Goal: Task Accomplishment & Management: Manage account settings

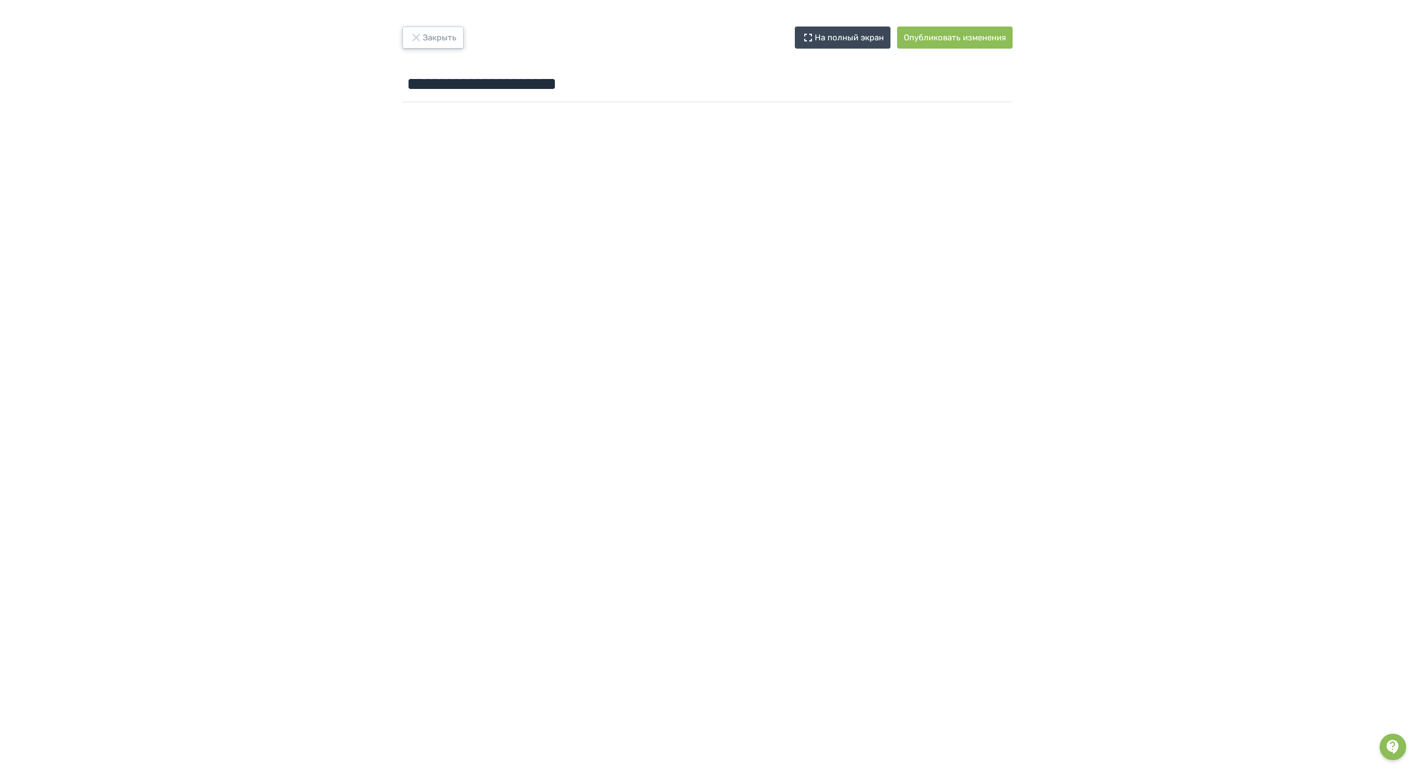
click at [439, 36] on button "Закрыть" at bounding box center [432, 38] width 61 height 22
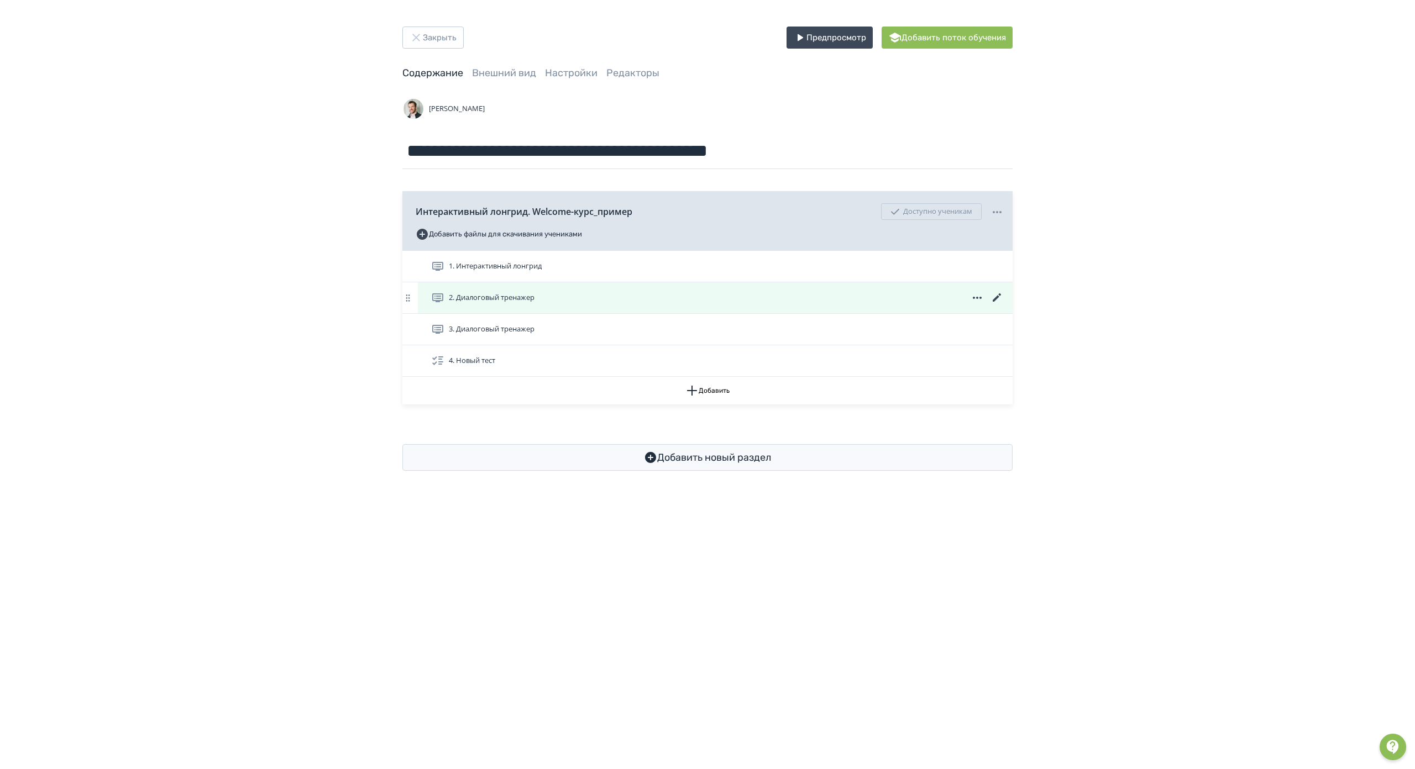
click at [997, 297] on icon at bounding box center [997, 298] width 8 height 8
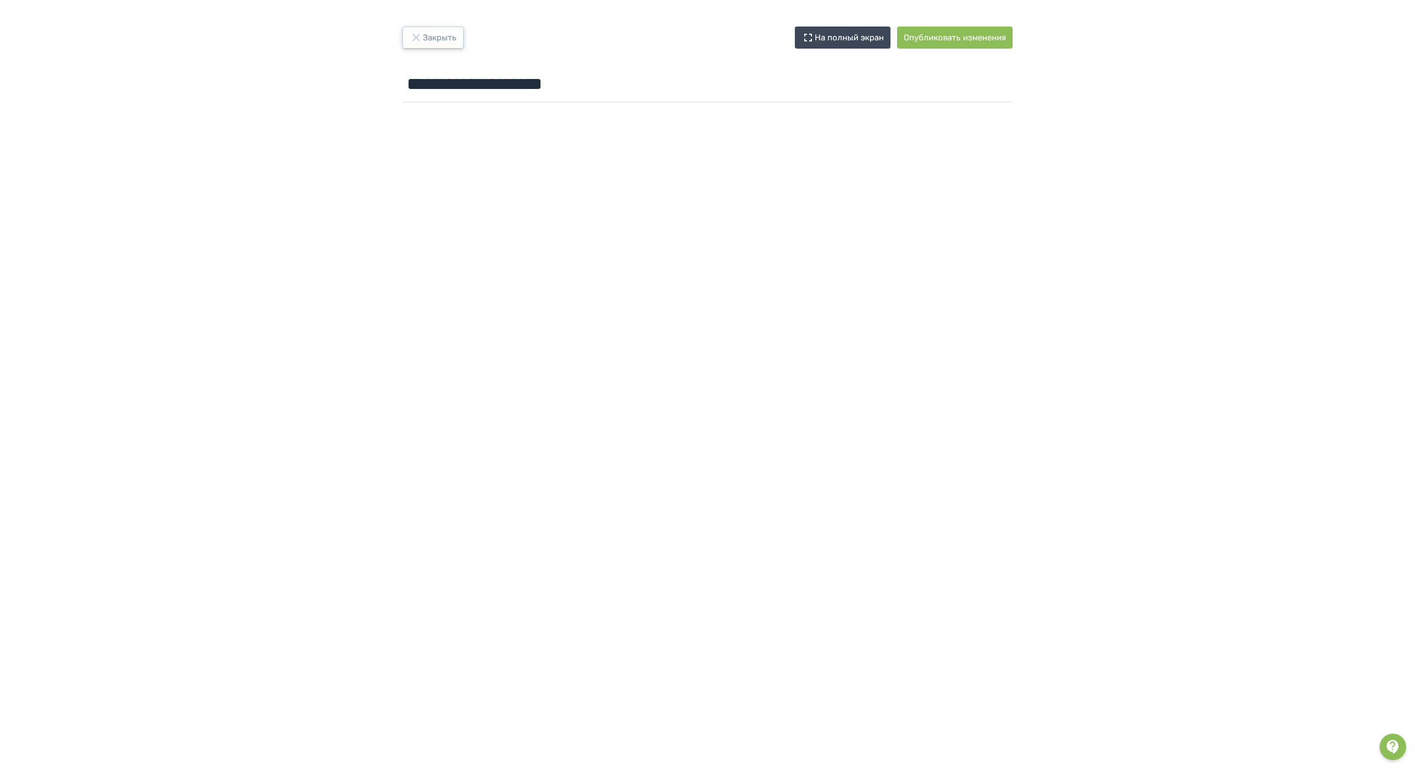
click at [438, 35] on button "Закрыть" at bounding box center [432, 38] width 61 height 22
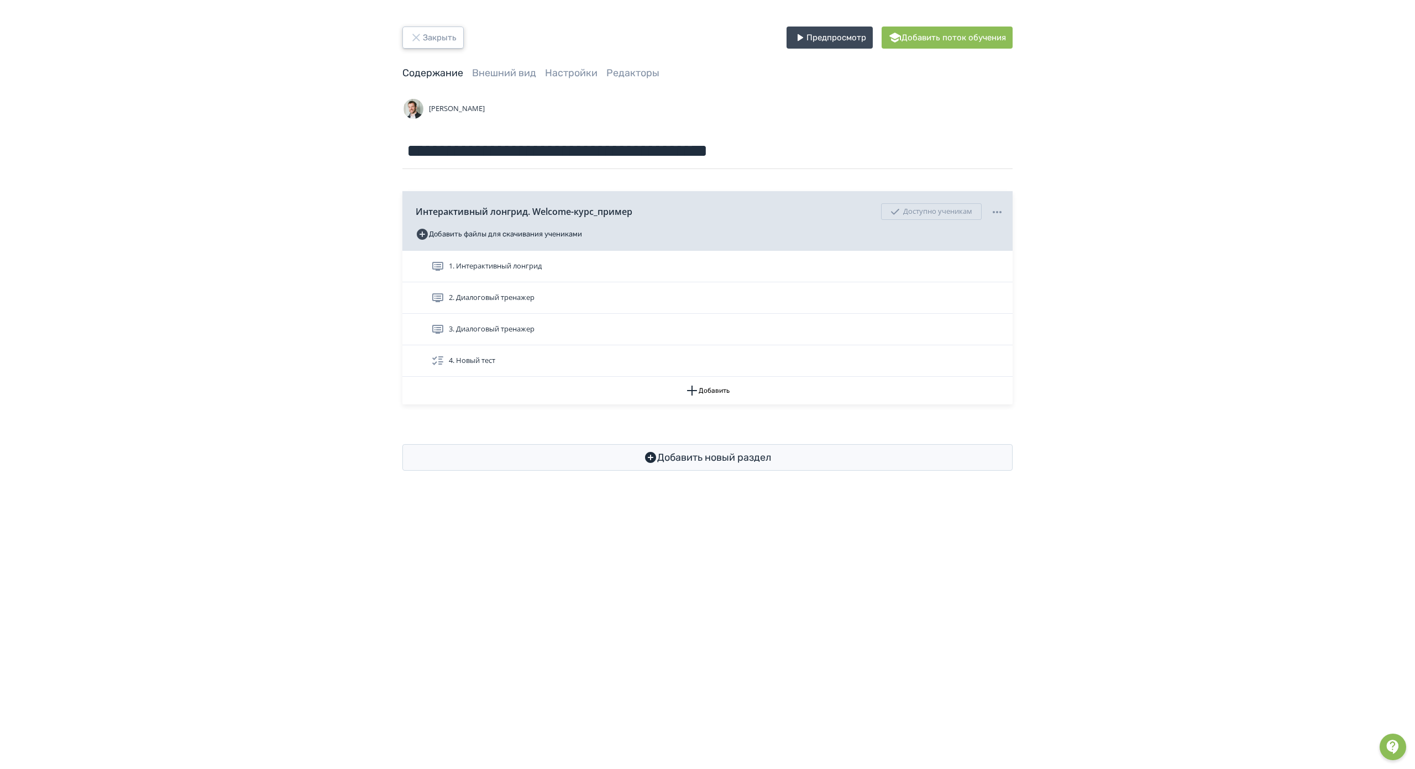
click at [432, 36] on button "Закрыть" at bounding box center [432, 38] width 61 height 22
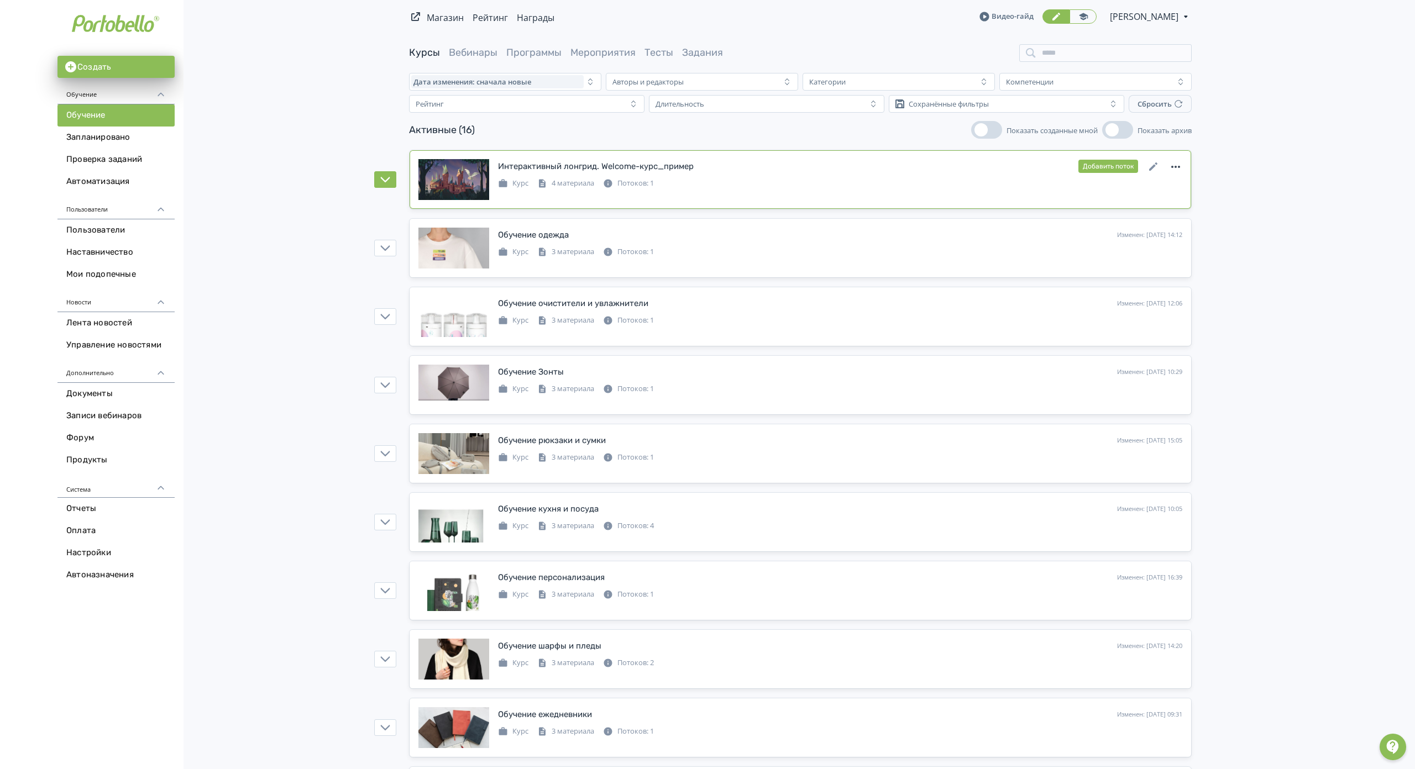
click at [1173, 168] on icon at bounding box center [1175, 166] width 13 height 13
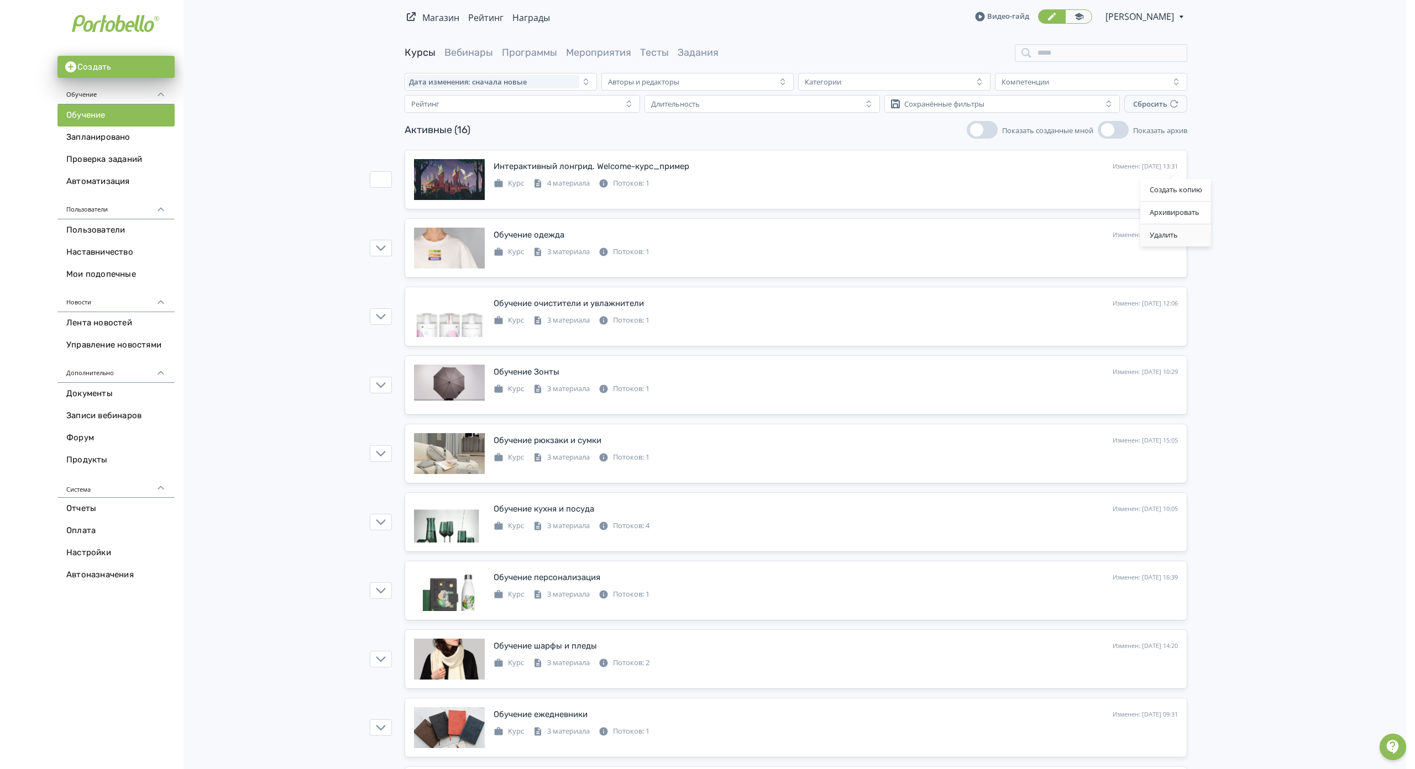
click at [1161, 238] on div "Удалить" at bounding box center [1176, 235] width 70 height 22
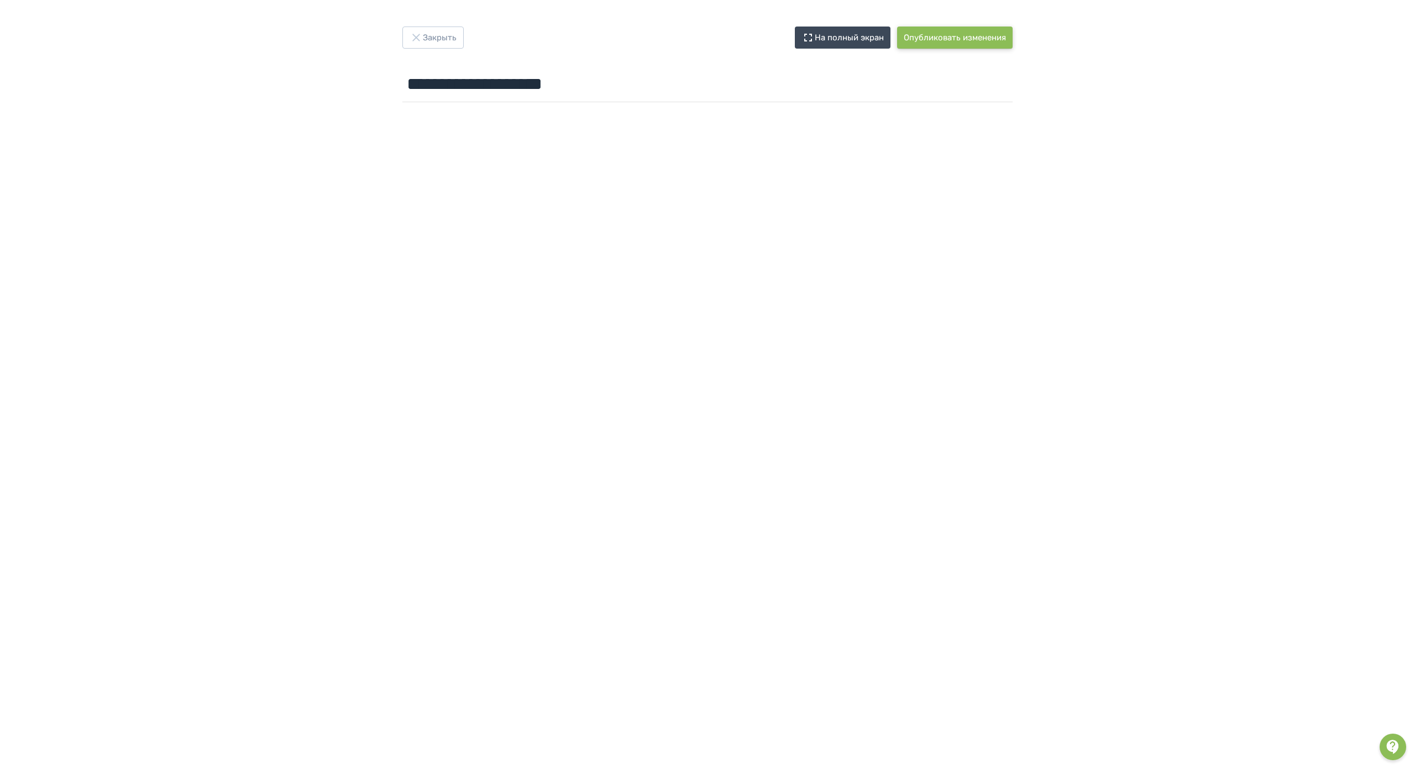
click at [956, 41] on button "Опубликовать изменения" at bounding box center [955, 38] width 116 height 22
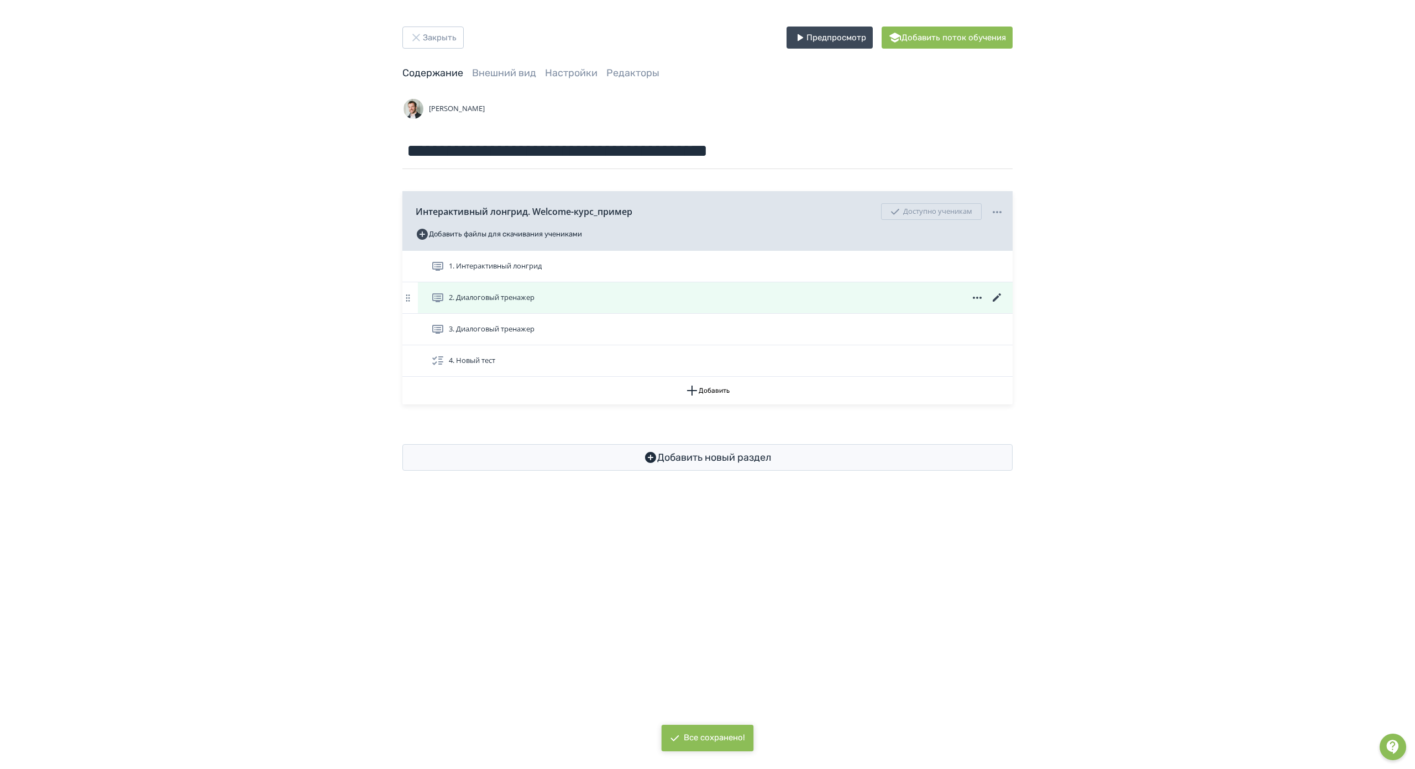
click at [996, 297] on icon at bounding box center [997, 298] width 8 height 8
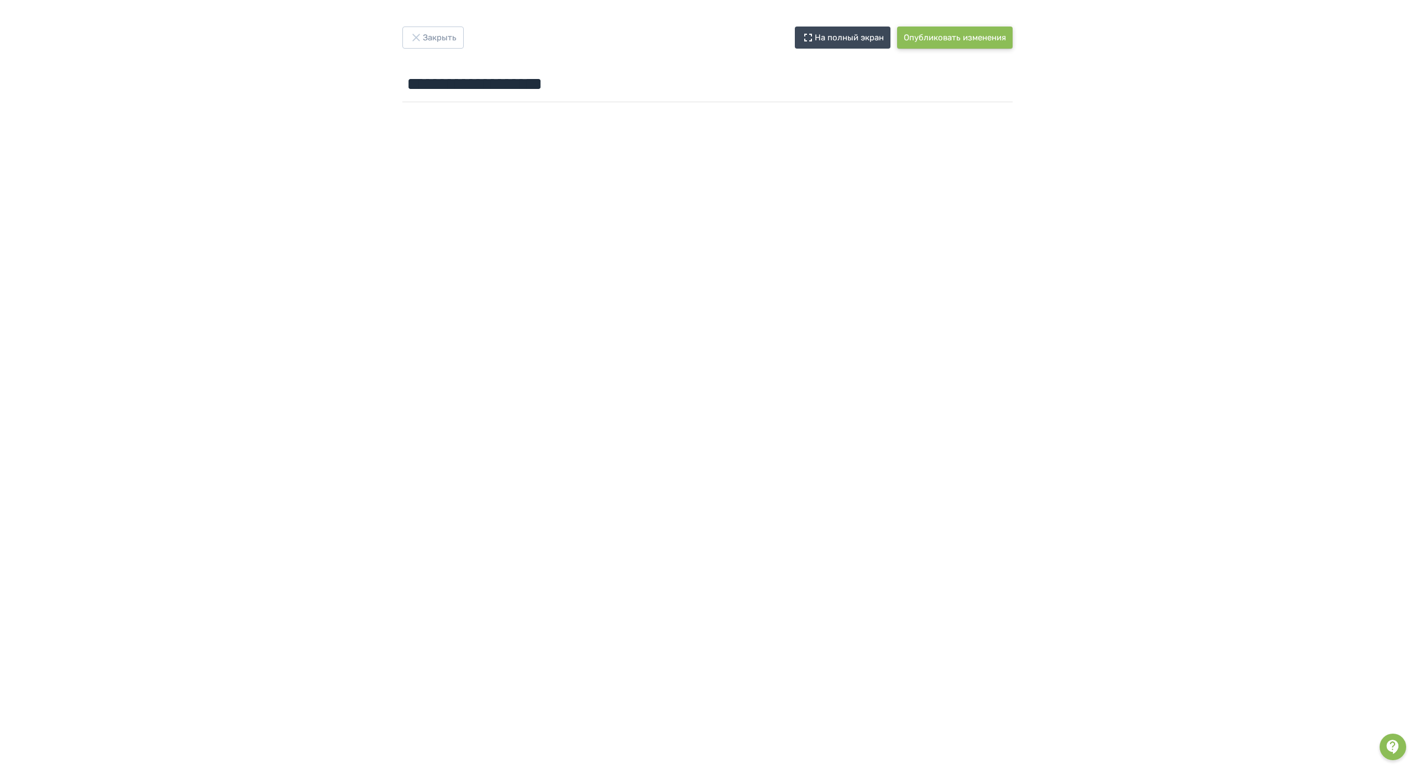
click at [947, 38] on button "Опубликовать изменения" at bounding box center [955, 38] width 116 height 22
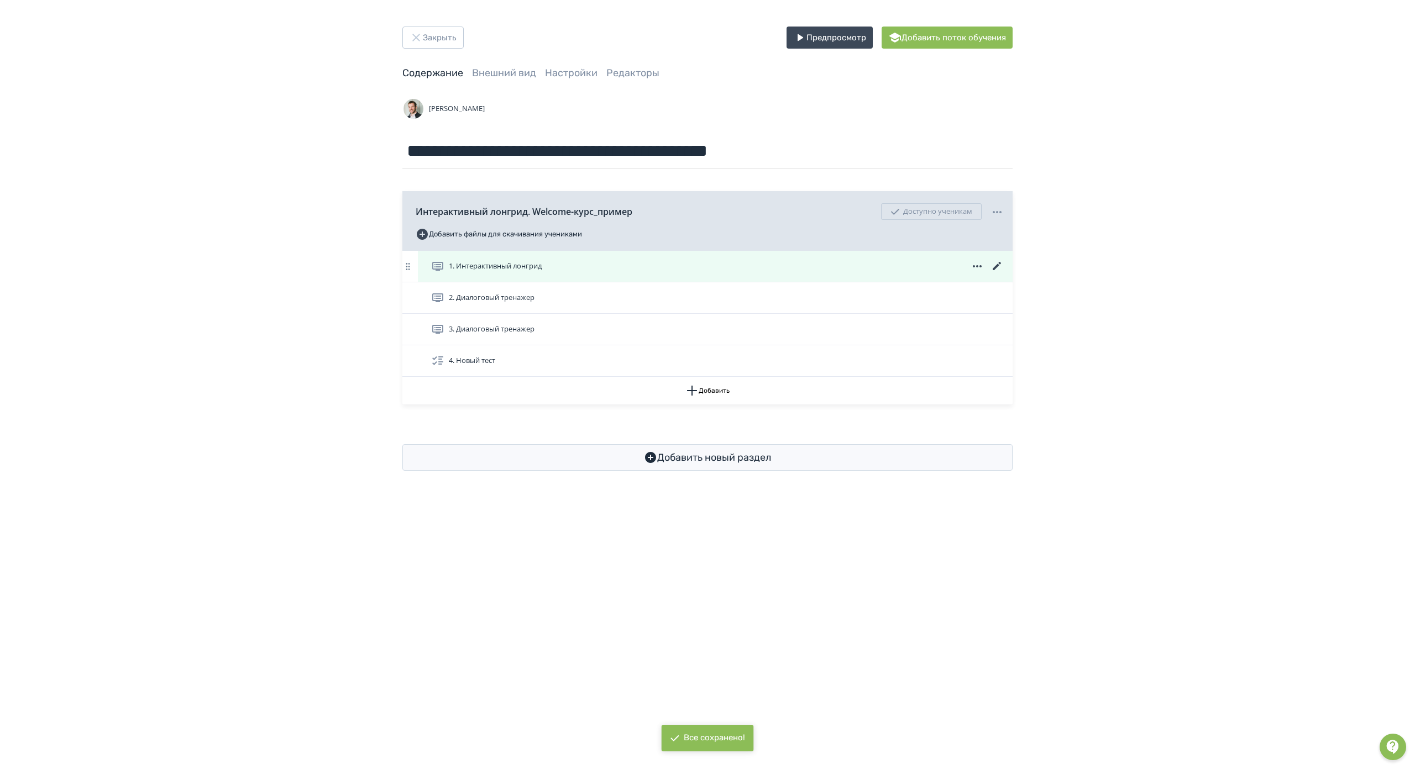
click at [998, 268] on icon at bounding box center [997, 266] width 13 height 13
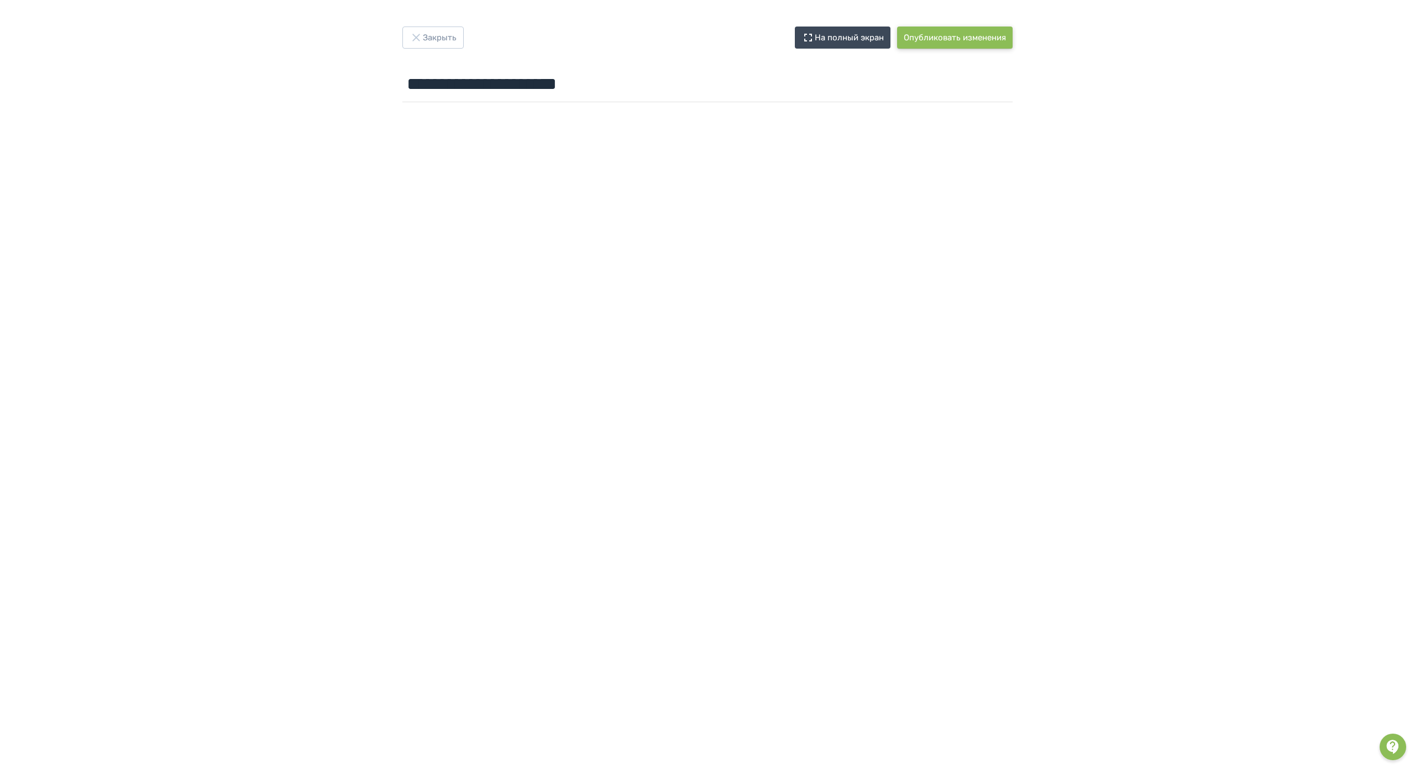
click at [947, 36] on button "Опубликовать изменения" at bounding box center [955, 38] width 116 height 22
